Goal: Information Seeking & Learning: Learn about a topic

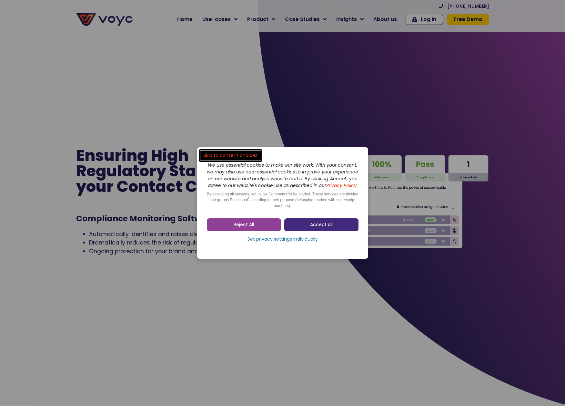
click at [320, 231] on link "Accept all" at bounding box center [322, 224] width 74 height 13
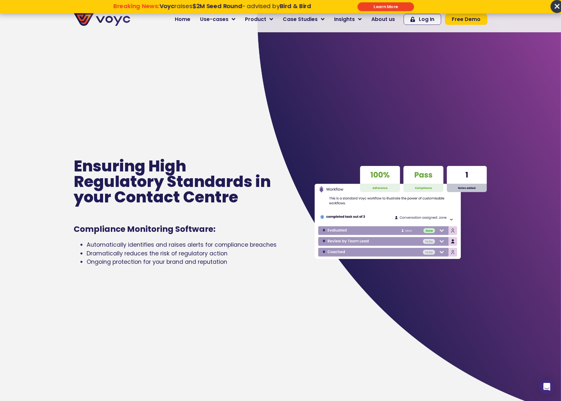
click at [93, 6] on p "Breaking News: Voyc raises $2M Seed Round - advised by Bird & Bird" at bounding box center [211, 6] width 257 height 7
click at [100, 19] on img at bounding box center [102, 19] width 57 height 13
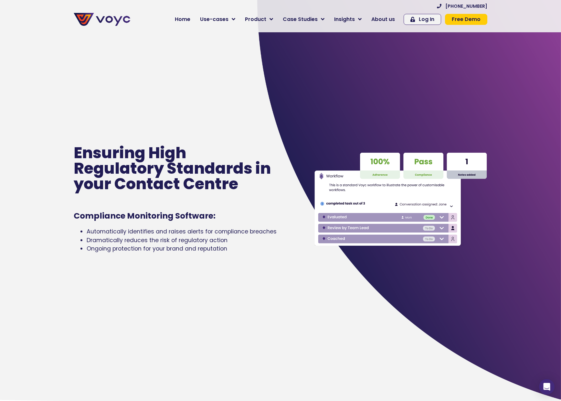
click at [252, 81] on div "Ensuring High Regulatory Standards in your Contact Centre Compliance Monitoring…" at bounding box center [187, 199] width 234 height 401
drag, startPoint x: 117, startPoint y: 231, endPoint x: 192, endPoint y: 246, distance: 76.5
click at [182, 246] on ul "Automatically identifies and raises alerts for compliance breaches Dramatically…" at bounding box center [184, 240] width 221 height 26
click at [225, 252] on span "Ongoing protection for your brand and reputation" at bounding box center [157, 249] width 140 height 8
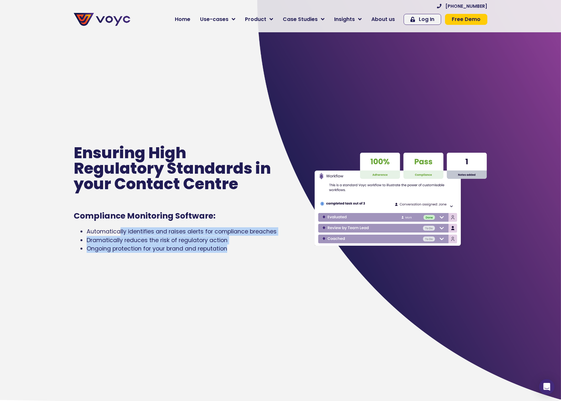
drag, startPoint x: 226, startPoint y: 252, endPoint x: 119, endPoint y: 238, distance: 107.8
click at [119, 238] on ul "Automatically identifies and raises alerts for compliance breaches Dramatically…" at bounding box center [184, 240] width 221 height 26
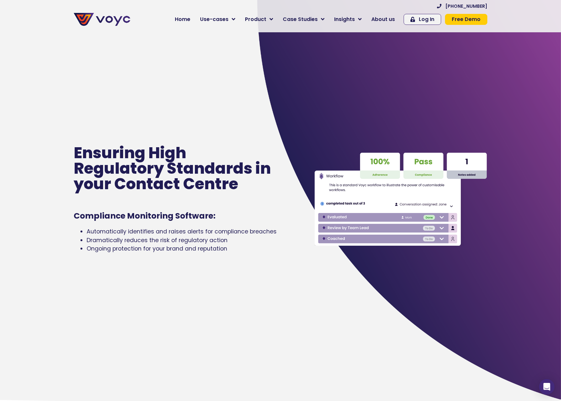
click at [104, 235] on span "Automatically identifies and raises alerts for compliance breaches" at bounding box center [182, 232] width 190 height 8
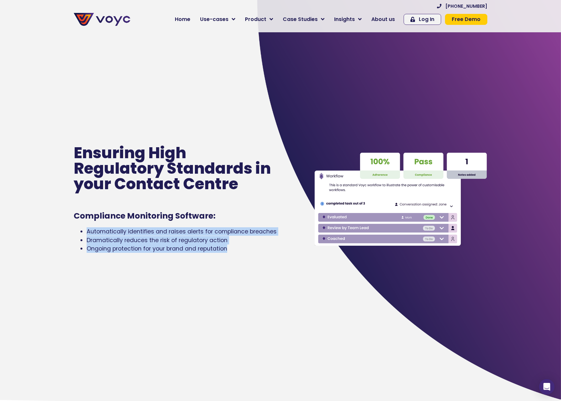
drag, startPoint x: 104, startPoint y: 235, endPoint x: 187, endPoint y: 256, distance: 85.6
click at [186, 256] on div "Ensuring High Regulatory Standards in your Contact Centre Compliance Monitoring…" at bounding box center [187, 199] width 234 height 401
click at [199, 256] on div "Ensuring High Regulatory Standards in your Contact Centre Compliance Monitoring…" at bounding box center [187, 199] width 234 height 401
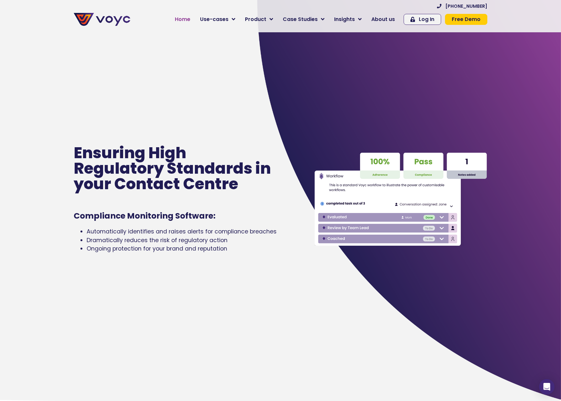
click at [193, 27] on div "+44 204 572 7172 Home Use-cases Protect Save Grow Finance Mortgage Brokers Car …" at bounding box center [311, 16] width 357 height 26
click at [190, 17] on span "Home" at bounding box center [183, 20] width 16 height 8
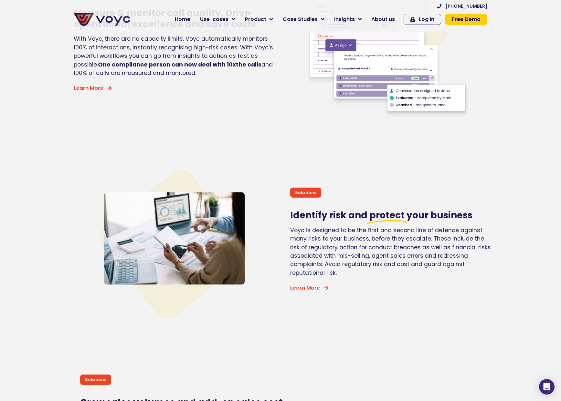
scroll to position [1457, 0]
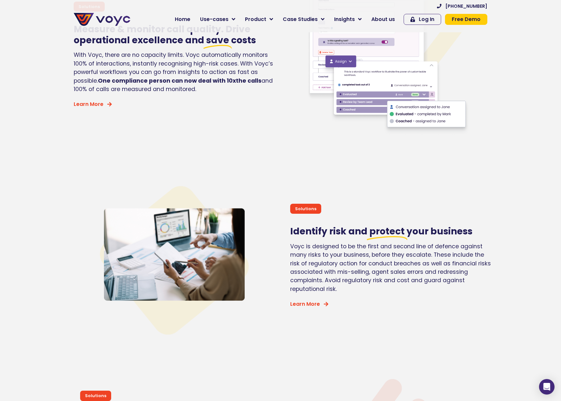
drag, startPoint x: 325, startPoint y: 279, endPoint x: 352, endPoint y: 300, distance: 34.7
click at [352, 301] on div "Solutions Identify risk and protect your business Voyc is designed to be the fi…" at bounding box center [392, 256] width 210 height 208
click at [352, 300] on div "Solutions Identify risk and protect your business Voyc is designed to be the fi…" at bounding box center [392, 256] width 210 height 208
click at [300, 307] on span "Learn More" at bounding box center [305, 304] width 30 height 5
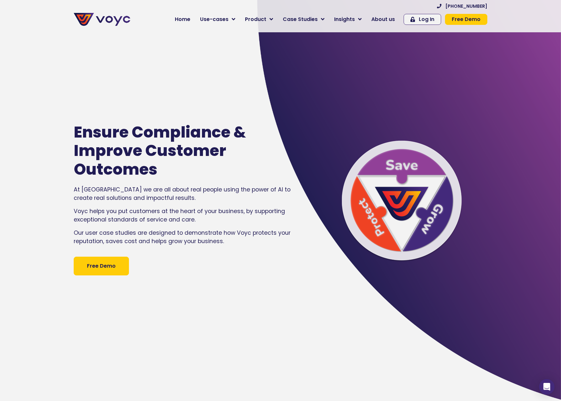
drag, startPoint x: 117, startPoint y: 182, endPoint x: 221, endPoint y: 219, distance: 110.9
click at [221, 219] on div "Ensure Compliance & Improve Customer Outcomes At Voyc we are all about real peo…" at bounding box center [187, 199] width 234 height 401
click at [221, 219] on p "Voyc helps you put customers at the heart of your business, by supporting excep…" at bounding box center [184, 215] width 221 height 17
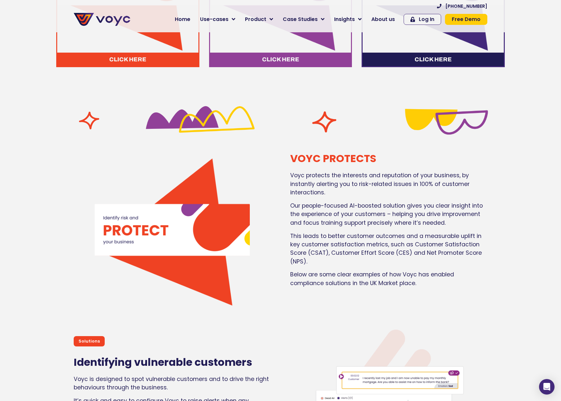
scroll to position [628, 0]
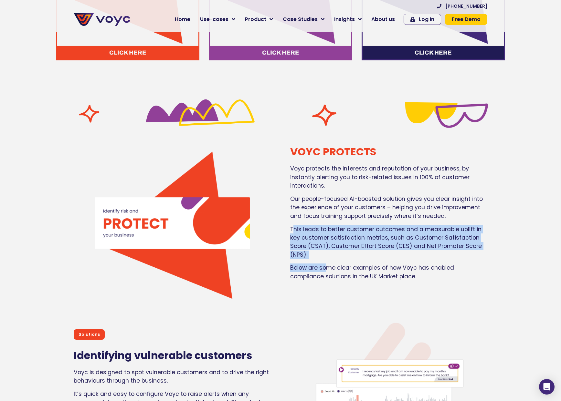
drag, startPoint x: 293, startPoint y: 235, endPoint x: 327, endPoint y: 269, distance: 48.2
click at [327, 269] on div "Voyc protects the interests and reputation of your business, by instantly alert…" at bounding box center [388, 222] width 197 height 116
click at [327, 269] on p "Below are some clear examples of how Voyc has enabled compliance solutions in t…" at bounding box center [388, 272] width 197 height 17
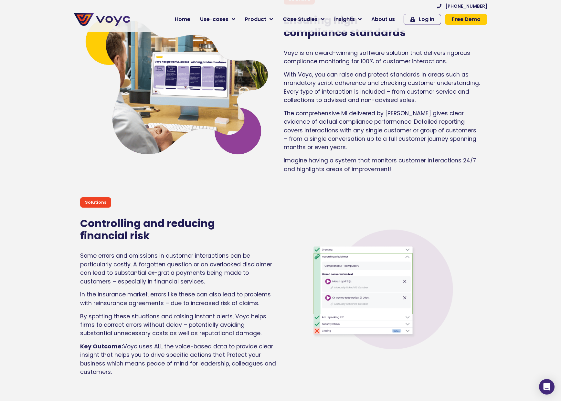
scroll to position [1316, 0]
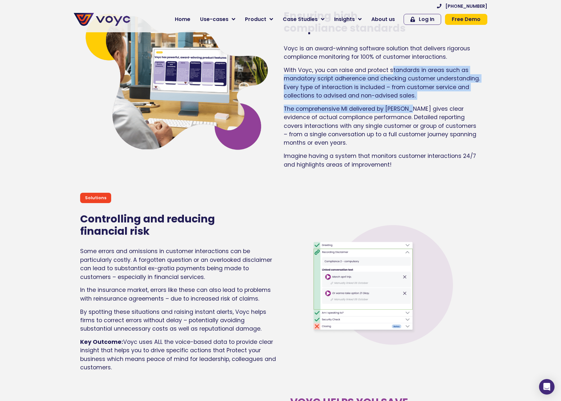
drag, startPoint x: 393, startPoint y: 71, endPoint x: 410, endPoint y: 112, distance: 44.1
click at [410, 112] on div "Voyc is an award-winning software solution that delivers rigorous compliance mo…" at bounding box center [382, 106] width 197 height 125
click at [303, 115] on p "The comprehensive MI delivered by Voyc gives clear evidence of actual complianc…" at bounding box center [382, 126] width 197 height 43
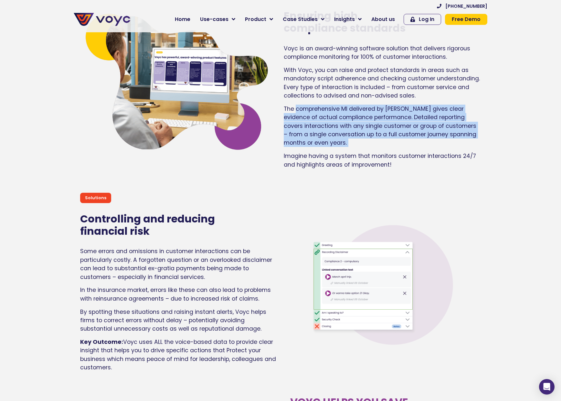
drag, startPoint x: 303, startPoint y: 115, endPoint x: 325, endPoint y: 152, distance: 42.9
click at [325, 147] on p "The comprehensive MI delivered by Voyc gives clear evidence of actual complianc…" at bounding box center [382, 126] width 197 height 43
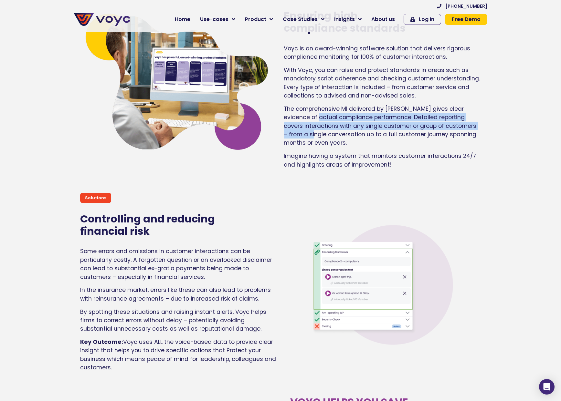
drag, startPoint x: 313, startPoint y: 131, endPoint x: 317, endPoint y: 143, distance: 12.6
click at [317, 143] on p "The comprehensive MI delivered by Voyc gives clear evidence of actual complianc…" at bounding box center [382, 126] width 197 height 43
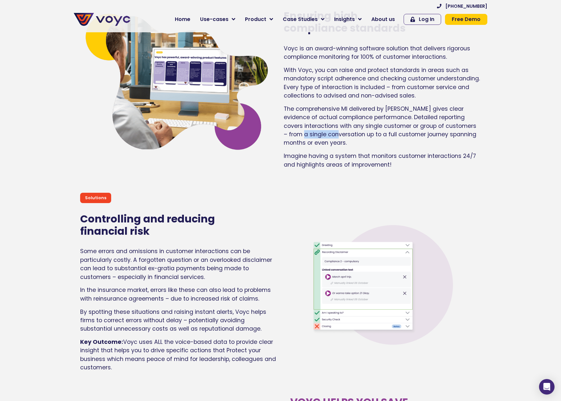
drag, startPoint x: 317, startPoint y: 143, endPoint x: 312, endPoint y: 120, distance: 23.9
click at [317, 141] on p "The comprehensive MI delivered by Voyc gives clear evidence of actual complianc…" at bounding box center [382, 126] width 197 height 43
click at [312, 120] on p "The comprehensive MI delivered by Voyc gives clear evidence of actual complianc…" at bounding box center [382, 126] width 197 height 43
click at [309, 135] on p "The comprehensive MI delivered by Voyc gives clear evidence of actual complianc…" at bounding box center [382, 126] width 197 height 43
click at [316, 160] on div "Voyc is an award-winning software solution that delivers rigorous compliance mo…" at bounding box center [382, 106] width 197 height 125
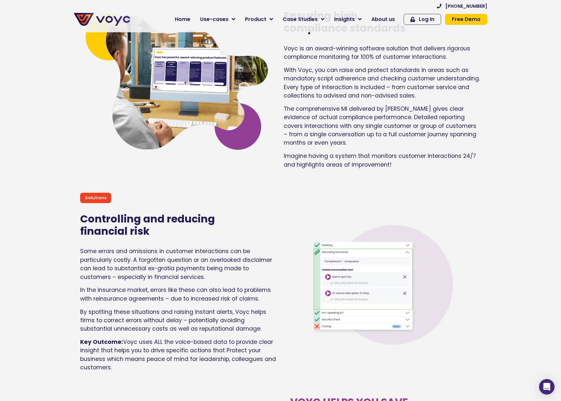
click at [316, 162] on p "Imagine having a system that monitors customer interactions 24/7 and highlights…" at bounding box center [382, 160] width 197 height 17
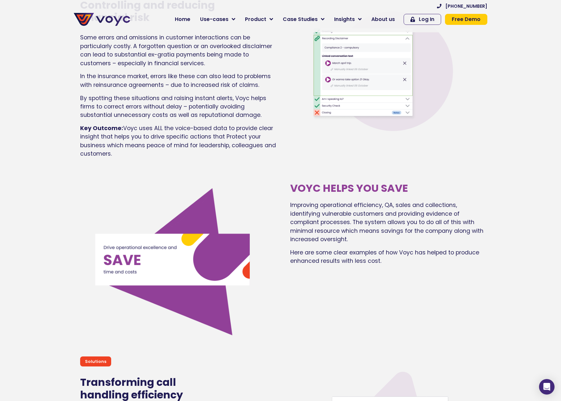
scroll to position [1540, 0]
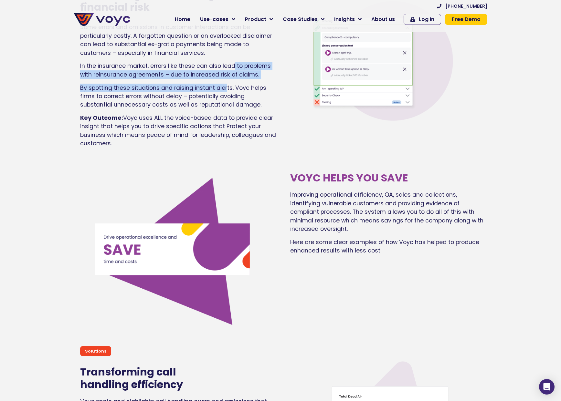
drag, startPoint x: 235, startPoint y: 68, endPoint x: 225, endPoint y: 93, distance: 26.5
click at [225, 92] on div "Some errors and omissions in customer interactions can be particularly costly. …" at bounding box center [178, 85] width 197 height 125
click at [225, 95] on p "By spotting these situations and raising instant alerts, Voyc helps firms to co…" at bounding box center [178, 97] width 197 height 26
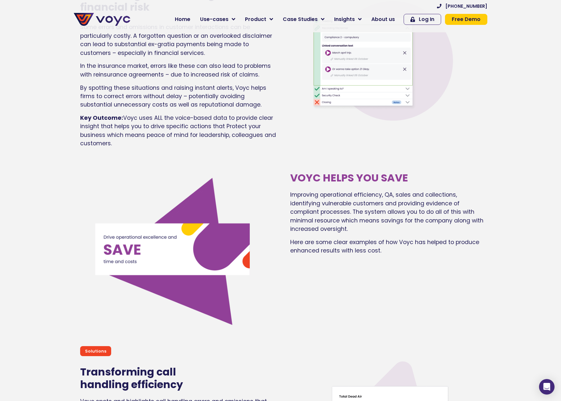
drag, startPoint x: 200, startPoint y: 130, endPoint x: 219, endPoint y: 153, distance: 30.6
click at [219, 152] on div "Some errors and omissions in customer interactions can be particularly costly. …" at bounding box center [178, 88] width 197 height 130
drag, startPoint x: 220, startPoint y: 151, endPoint x: 224, endPoint y: 121, distance: 30.7
click at [224, 121] on p "Key Outcome: Voyc uses ALL the voice-based data to provide clear insight that h…" at bounding box center [178, 131] width 197 height 34
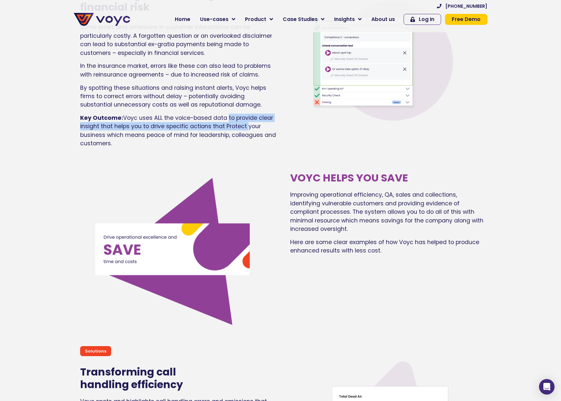
drag, startPoint x: 224, startPoint y: 121, endPoint x: 264, endPoint y: 146, distance: 46.4
click at [242, 136] on p "Key Outcome: Voyc uses ALL the voice-based data to provide clear insight that h…" at bounding box center [178, 131] width 197 height 34
click at [313, 192] on div "VOYC HELPS YOU SAVE Improving operational efficiency, QA, sales and collections…" at bounding box center [388, 249] width 203 height 161
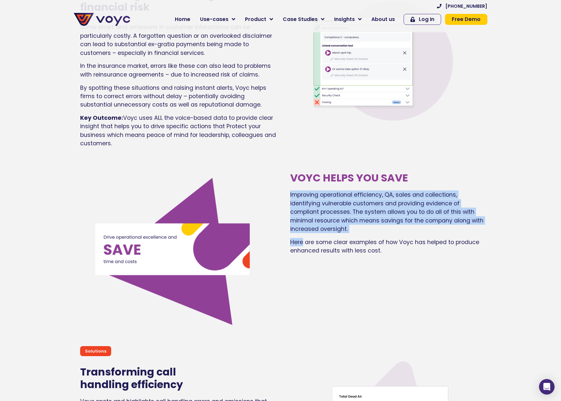
drag, startPoint x: 313, startPoint y: 192, endPoint x: 365, endPoint y: 243, distance: 71.9
click at [362, 243] on div "VOYC HELPS YOU SAVE Improving operational efficiency, QA, sales and collections…" at bounding box center [388, 249] width 203 height 161
click at [365, 242] on div "Improving operational efficiency, QA, sales and collections, identifying vulner…" at bounding box center [388, 223] width 197 height 64
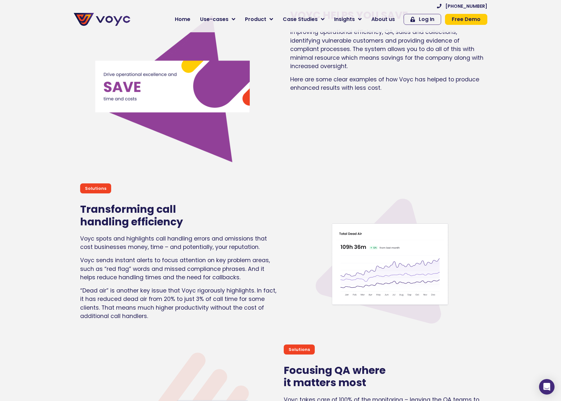
scroll to position [1359, 0]
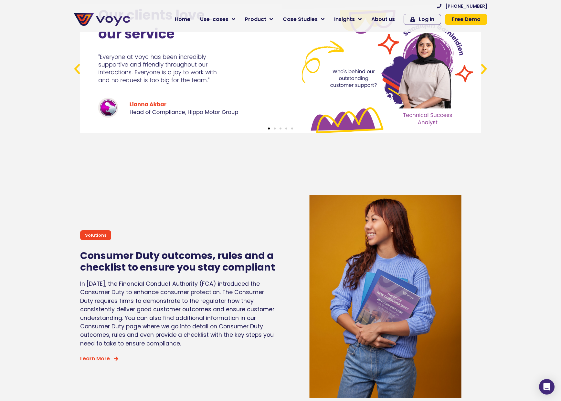
scroll to position [2823, 0]
